Goal: Transaction & Acquisition: Obtain resource

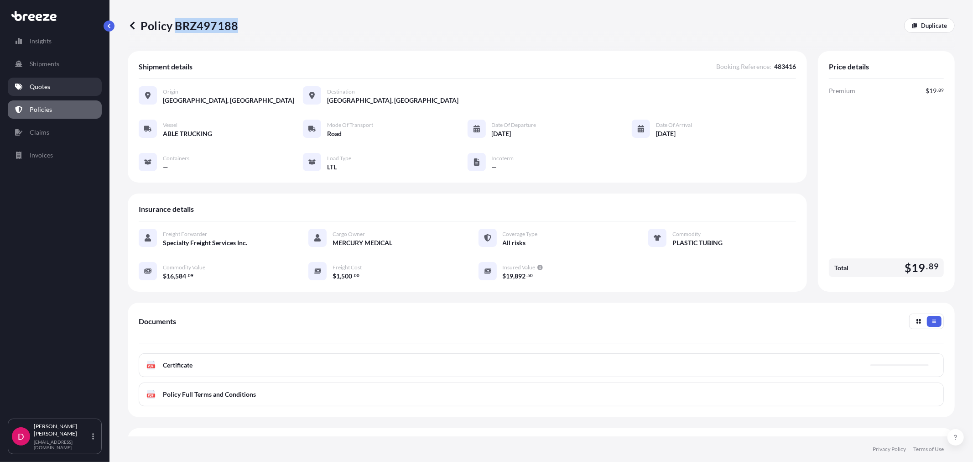
click at [42, 86] on p "Quotes" at bounding box center [40, 86] width 21 height 9
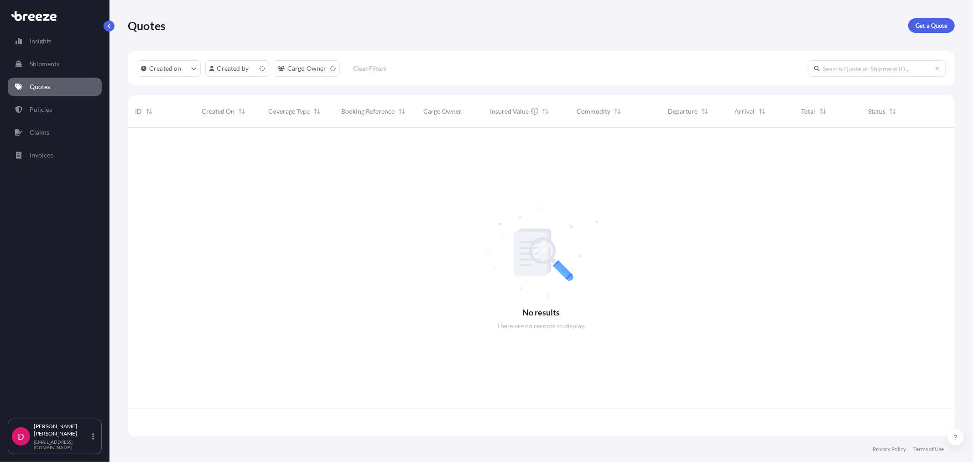
scroll to position [306, 819]
click at [934, 24] on p "Get a Quote" at bounding box center [932, 25] width 32 height 9
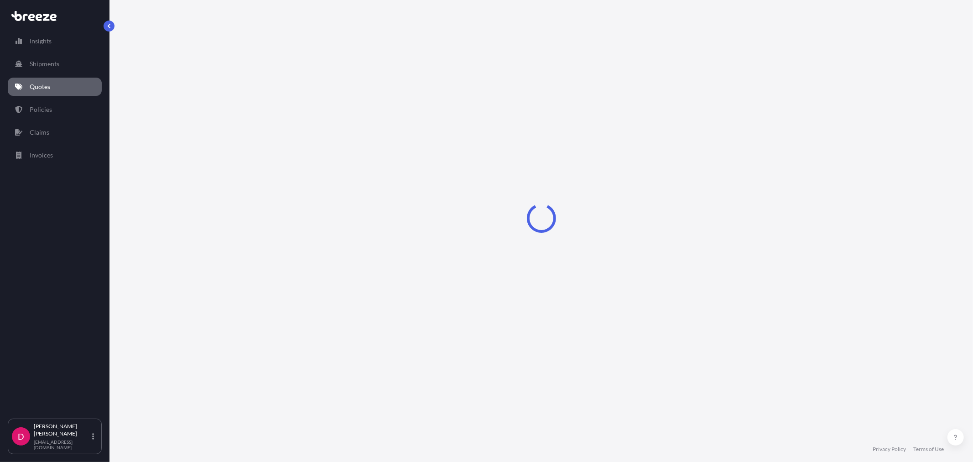
select select "Sea"
select select "1"
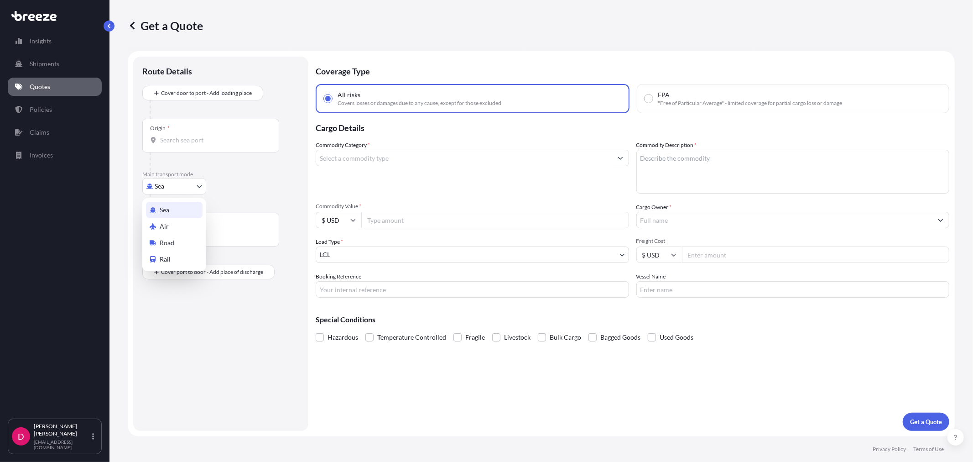
click at [192, 185] on body "Insights Shipments Quotes Policies Claims Invoices D [PERSON_NAME] [EMAIL_ADDRE…" at bounding box center [486, 231] width 973 height 462
click at [172, 236] on div "Road" at bounding box center [174, 243] width 57 height 16
select select "Road"
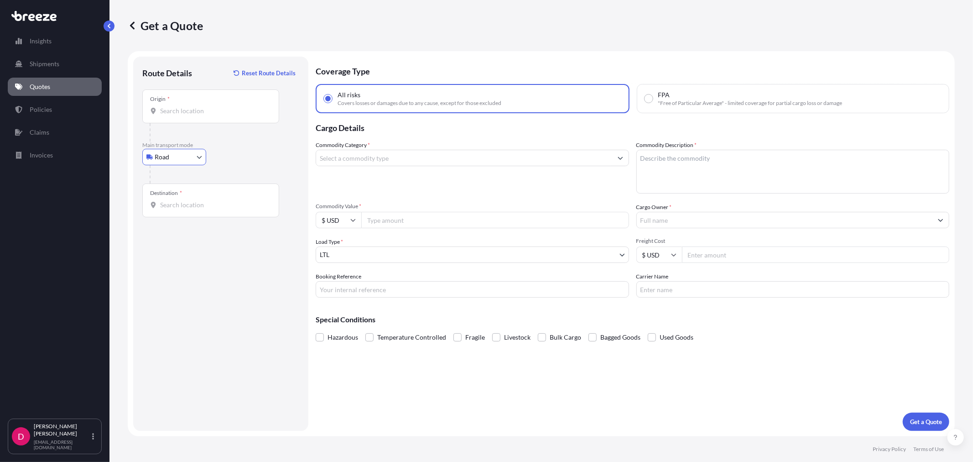
click at [202, 112] on input "Origin *" at bounding box center [214, 110] width 108 height 9
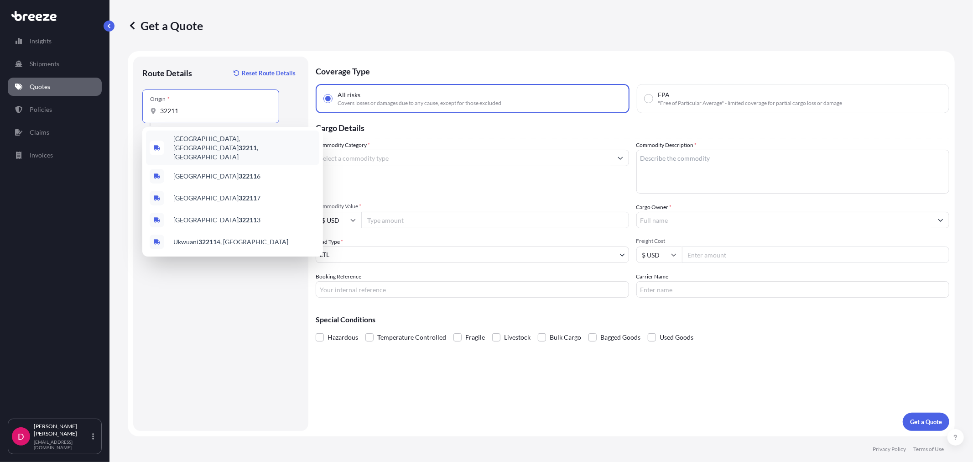
click at [193, 138] on span "[GEOGRAPHIC_DATA] , [GEOGRAPHIC_DATA]" at bounding box center [244, 147] width 142 height 27
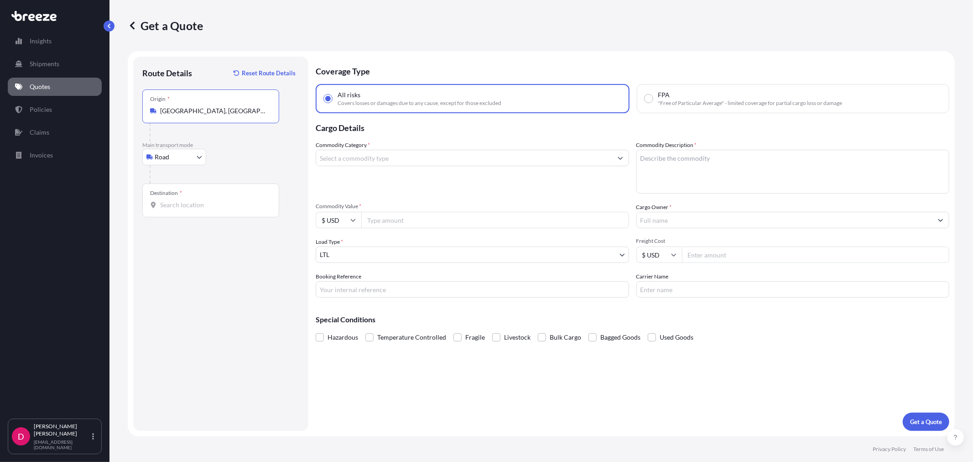
type input "[GEOGRAPHIC_DATA], [GEOGRAPHIC_DATA]"
click at [175, 203] on input "Destination *" at bounding box center [214, 204] width 108 height 9
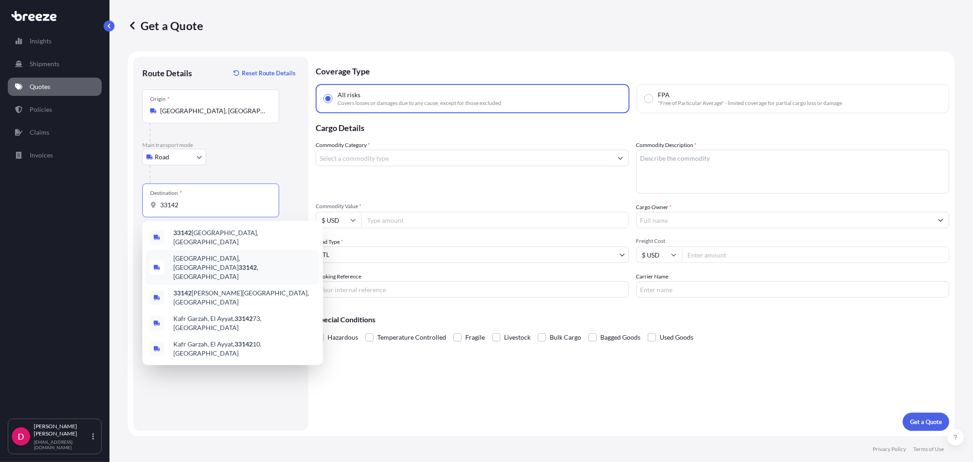
click at [235, 261] on div "[GEOGRAPHIC_DATA] , [GEOGRAPHIC_DATA]" at bounding box center [232, 267] width 173 height 35
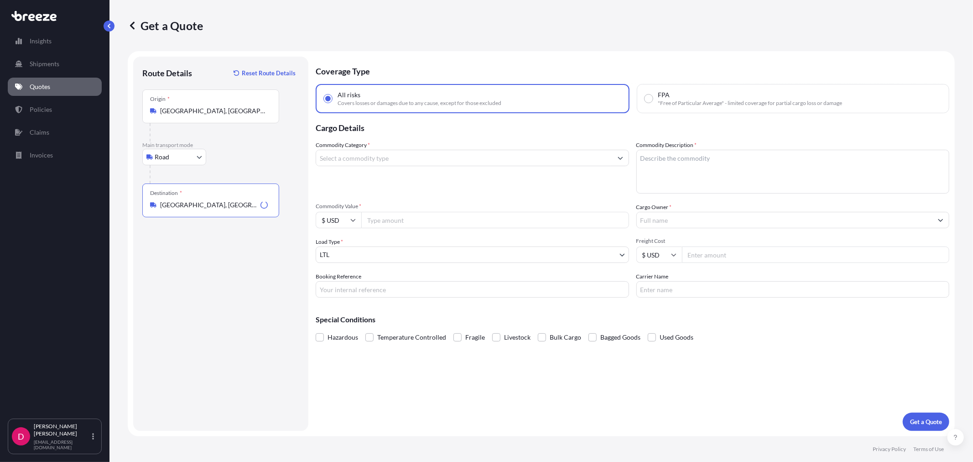
type input "[GEOGRAPHIC_DATA], [GEOGRAPHIC_DATA]"
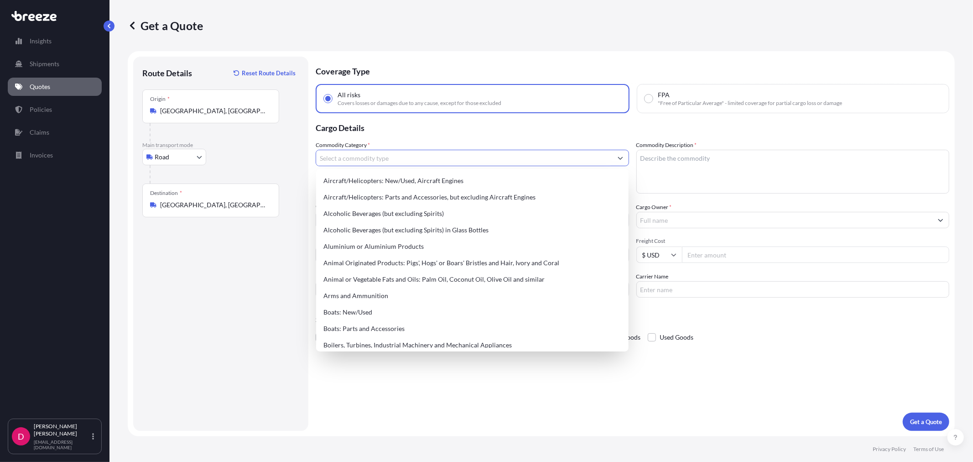
click at [398, 159] on input "Commodity Category *" at bounding box center [464, 158] width 296 height 16
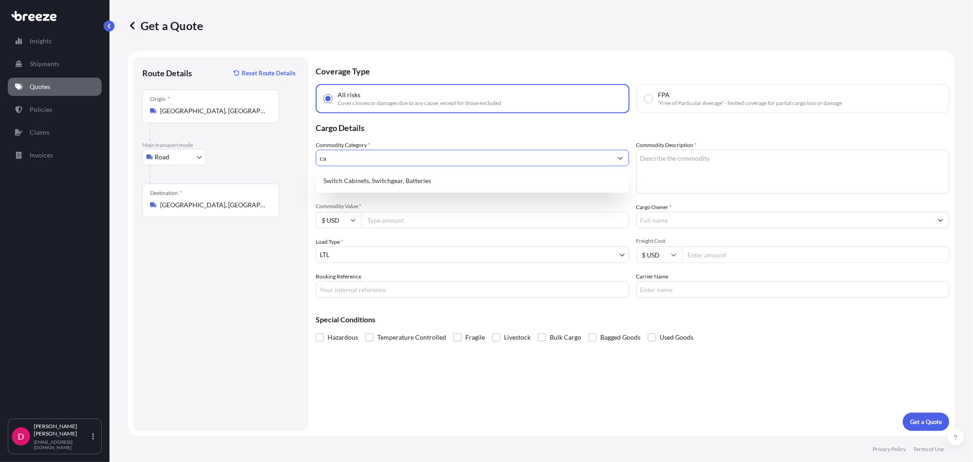
type input "c"
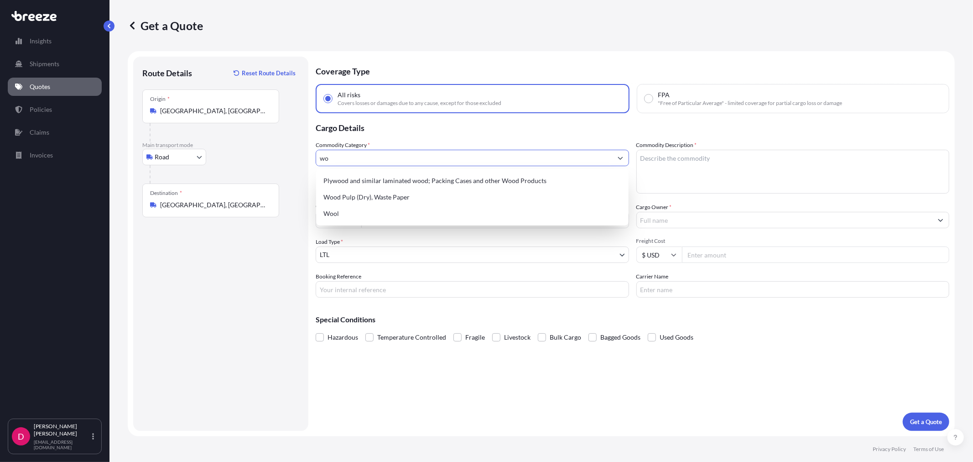
type input "w"
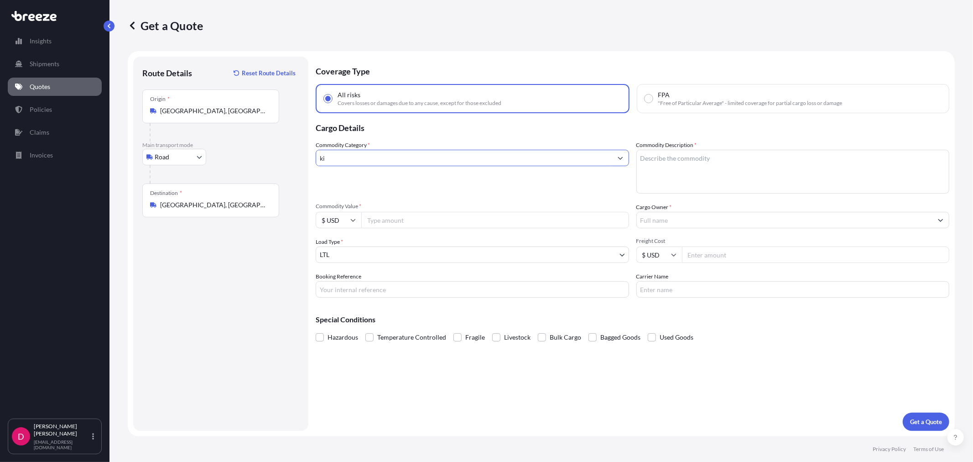
type input "k"
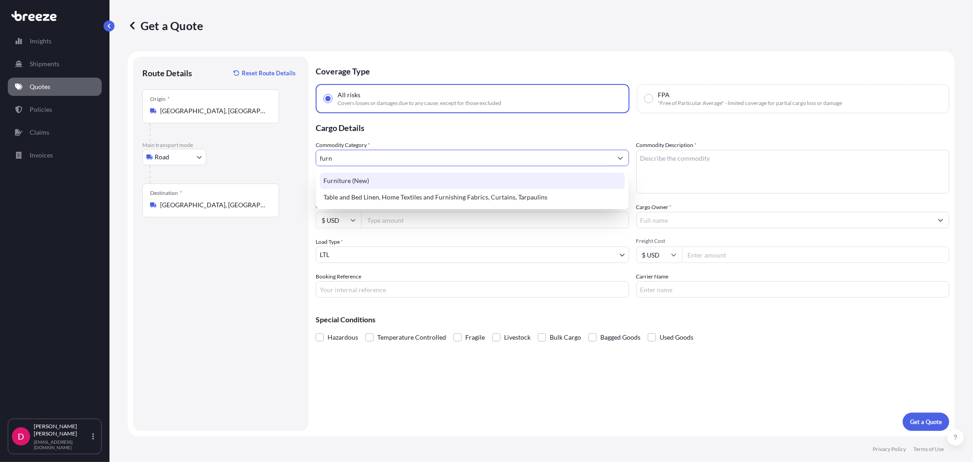
click at [353, 181] on div "Furniture (New)" at bounding box center [472, 180] width 305 height 16
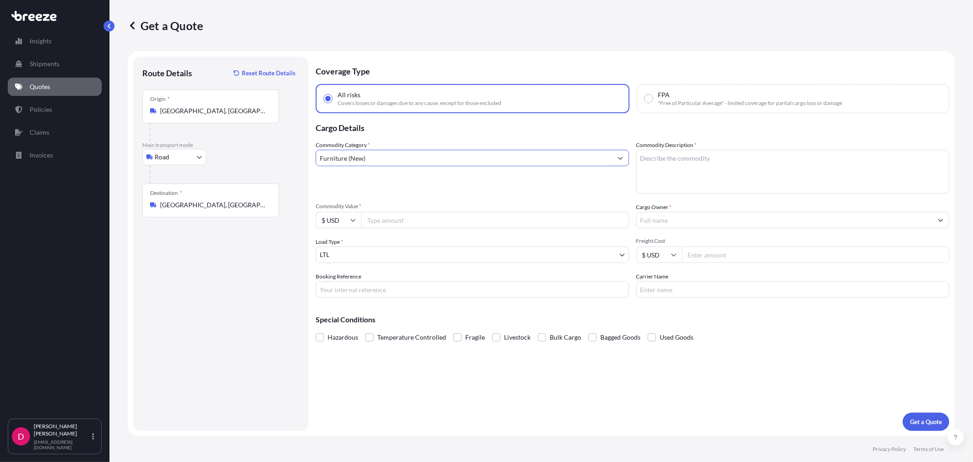
type input "Furniture (New)"
click at [710, 170] on textarea "Commodity Description *" at bounding box center [792, 172] width 313 height 44
type textarea "CABINETS"
click at [443, 220] on input "Commodity Value *" at bounding box center [495, 220] width 268 height 16
click at [903, 412] on button "Get a Quote" at bounding box center [926, 421] width 47 height 18
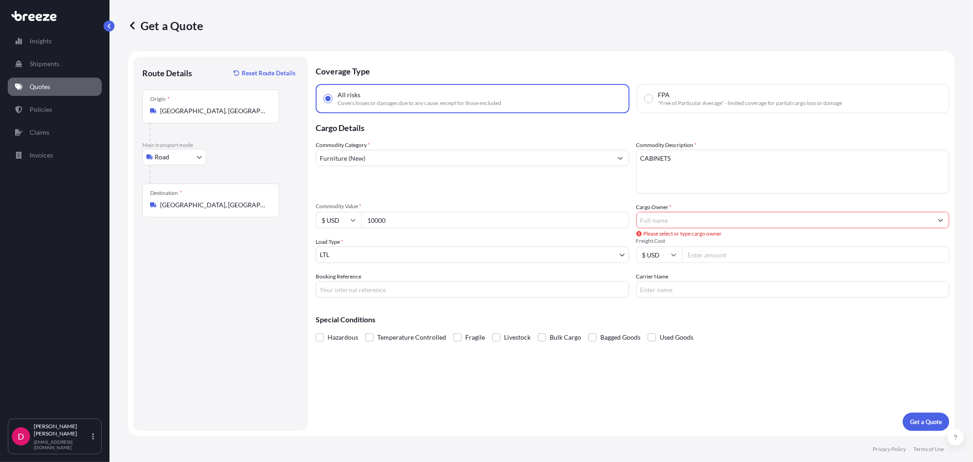
click at [443, 220] on input "10000" at bounding box center [495, 220] width 268 height 16
type input "10000.00"
click at [698, 216] on input "Cargo Owner *" at bounding box center [785, 220] width 296 height 16
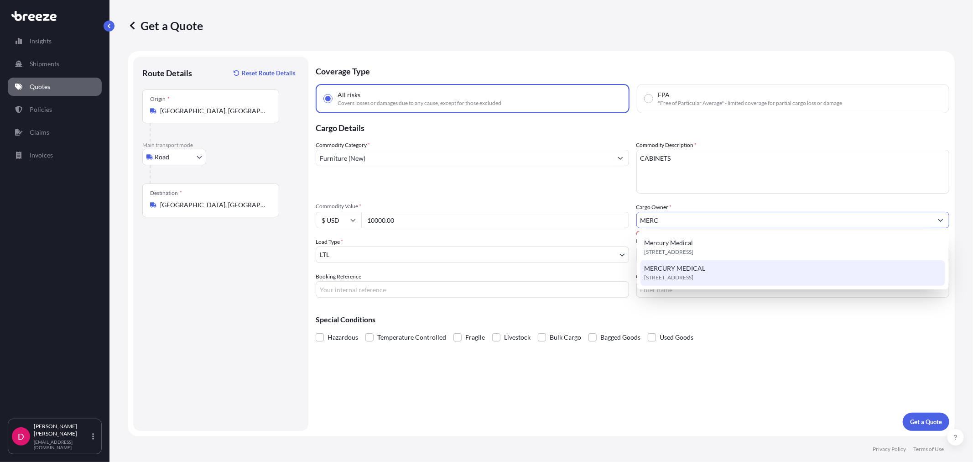
click at [694, 279] on span "[STREET_ADDRESS]" at bounding box center [668, 277] width 49 height 9
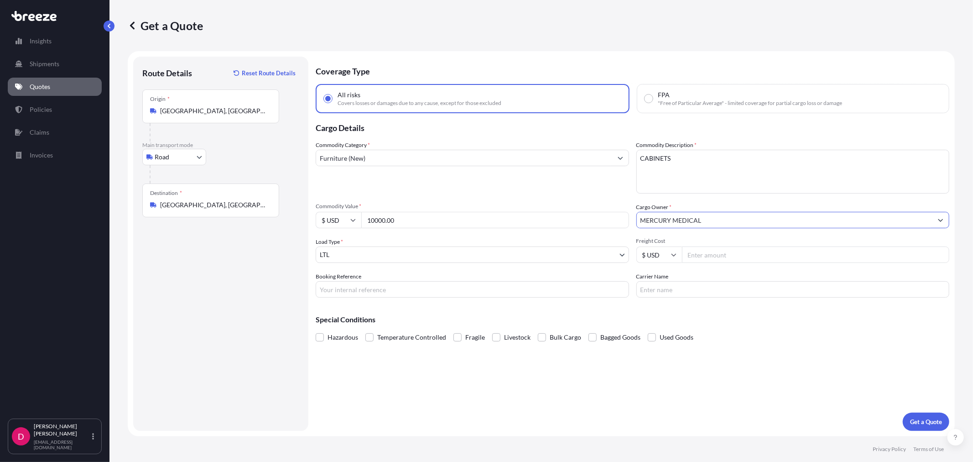
type input "MERCURY MEDICAL"
click at [751, 253] on input "Freight Cost" at bounding box center [816, 254] width 268 height 16
click at [692, 258] on input "Freight Cost" at bounding box center [816, 254] width 268 height 16
type input "486.58"
click at [413, 292] on input "Booking Reference" at bounding box center [472, 289] width 313 height 16
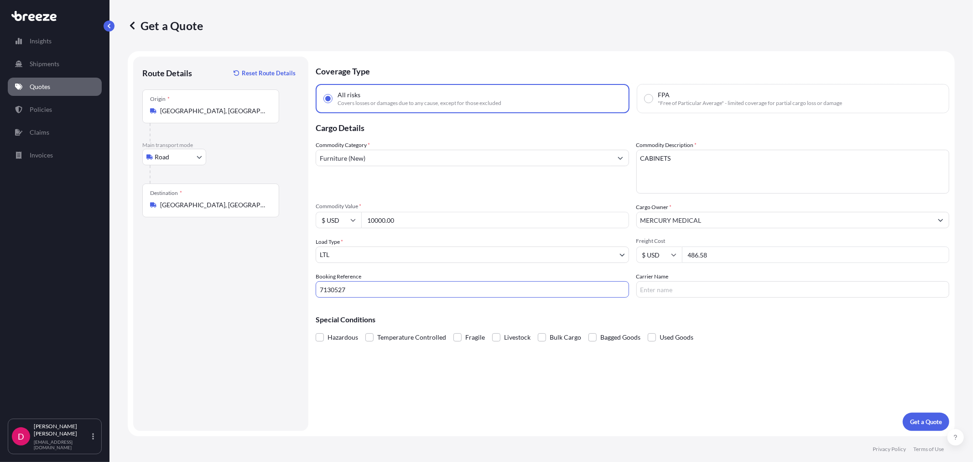
type input "7130527"
click at [732, 286] on input "Carrier Name" at bounding box center [792, 289] width 313 height 16
type input "[PERSON_NAME]"
click at [927, 425] on p "Get a Quote" at bounding box center [926, 421] width 32 height 9
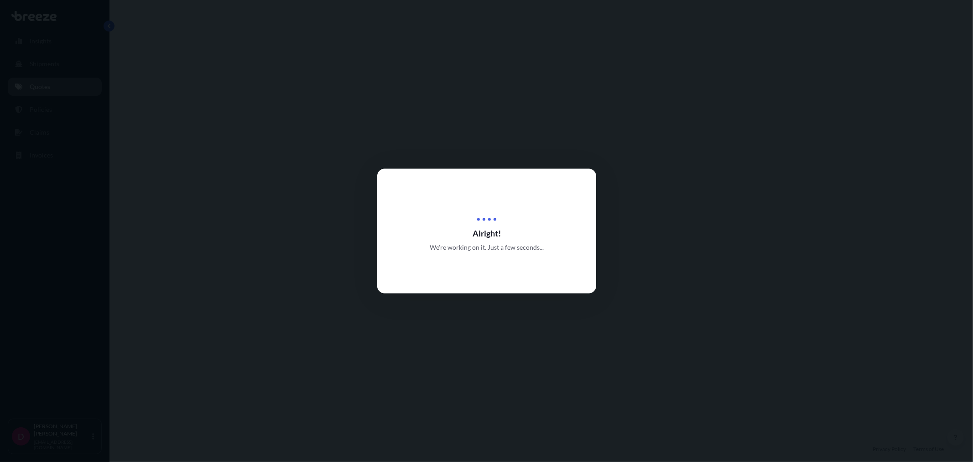
select select "Road"
select select "1"
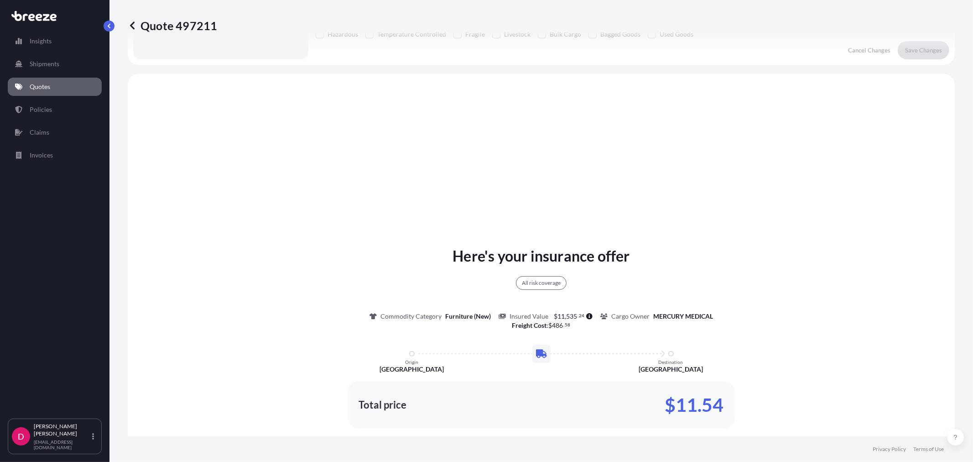
scroll to position [330, 0]
